Goal: Use online tool/utility: Use online tool/utility

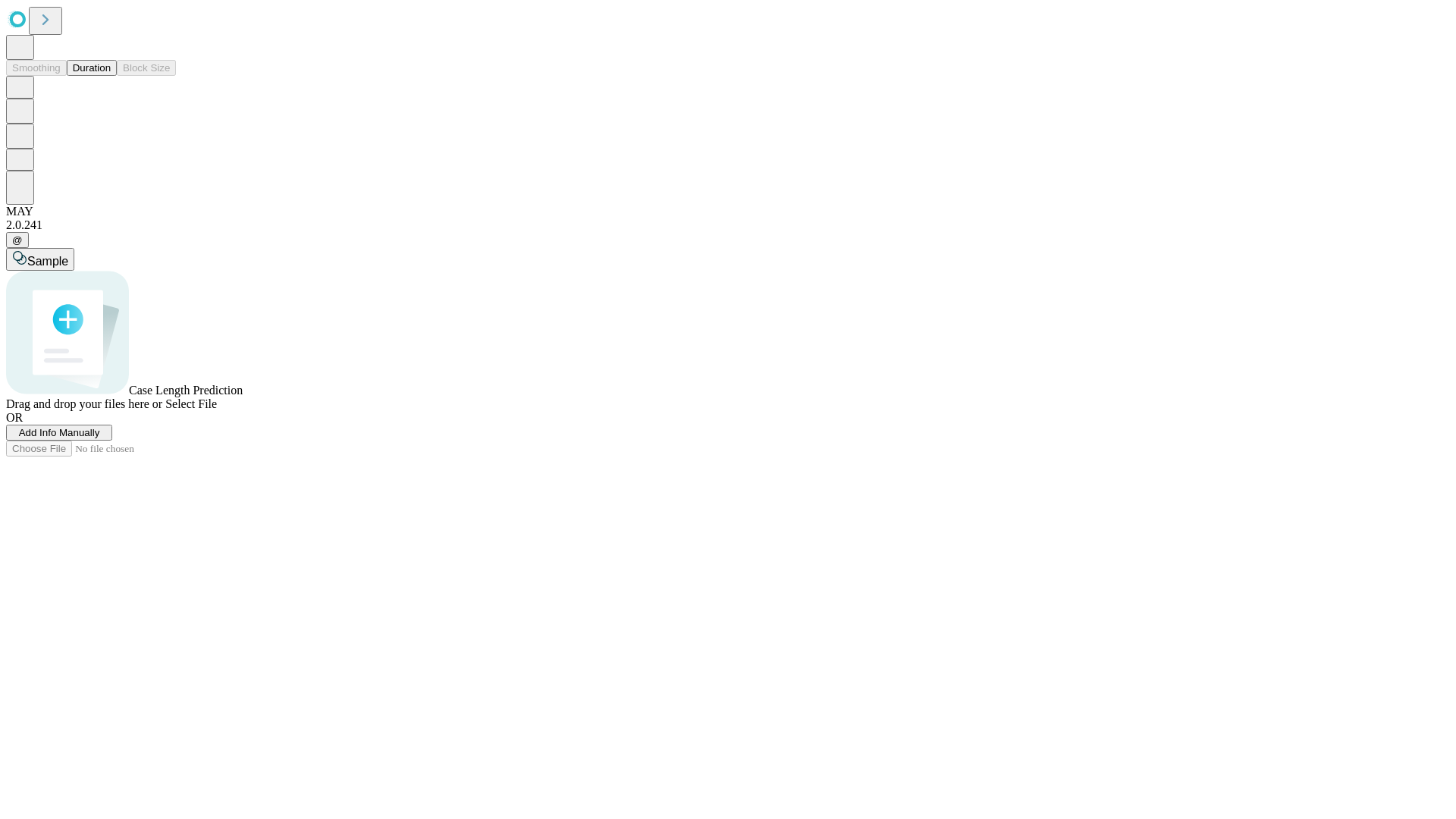
click at [111, 76] on button "Duration" at bounding box center [91, 68] width 50 height 16
click at [217, 410] on span "Select File" at bounding box center [191, 404] width 51 height 13
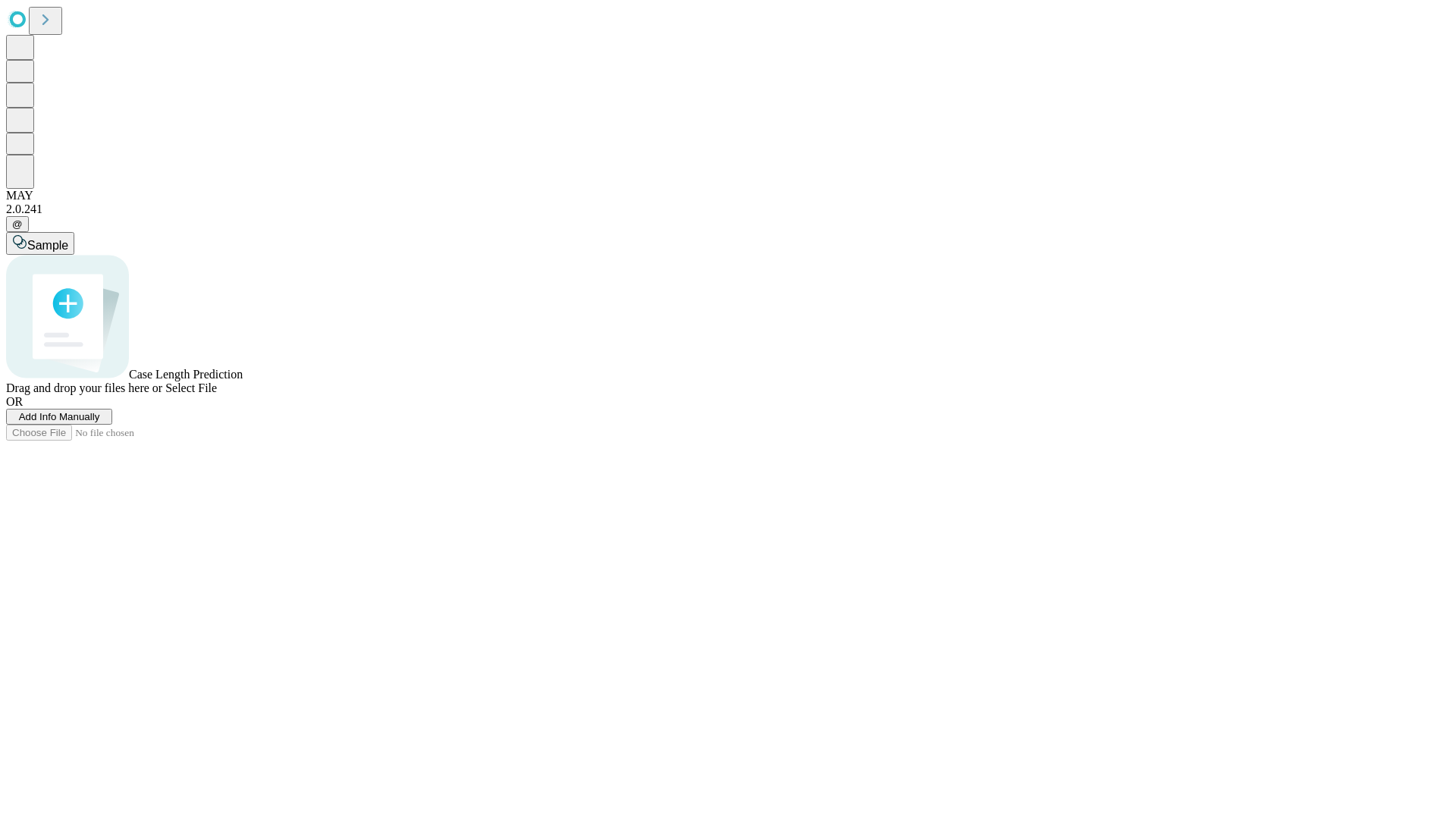
click at [217, 394] on span "Select File" at bounding box center [191, 388] width 51 height 13
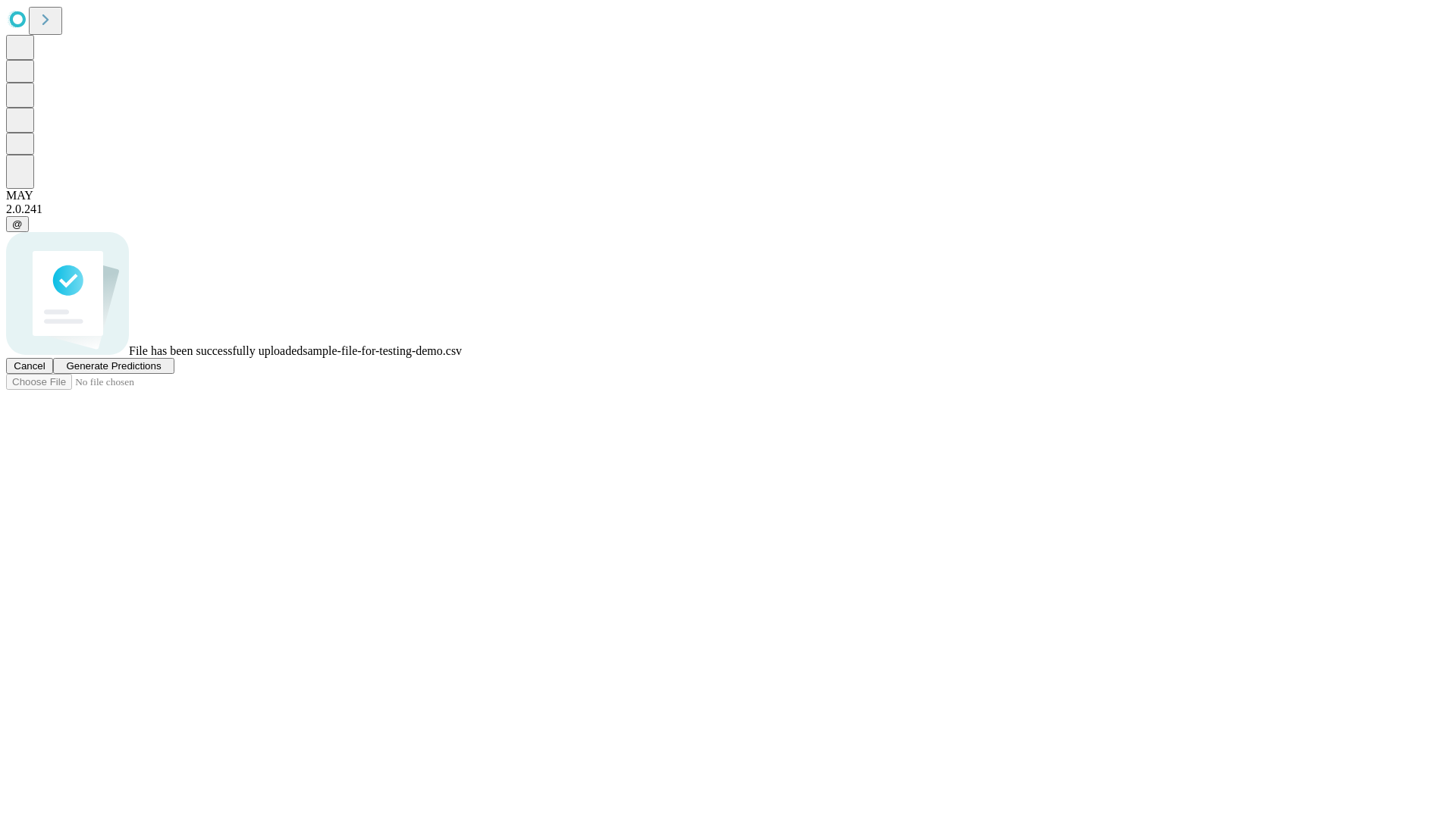
click at [161, 372] on span "Generate Predictions" at bounding box center [113, 366] width 95 height 11
